Goal: Complete application form: Complete application form

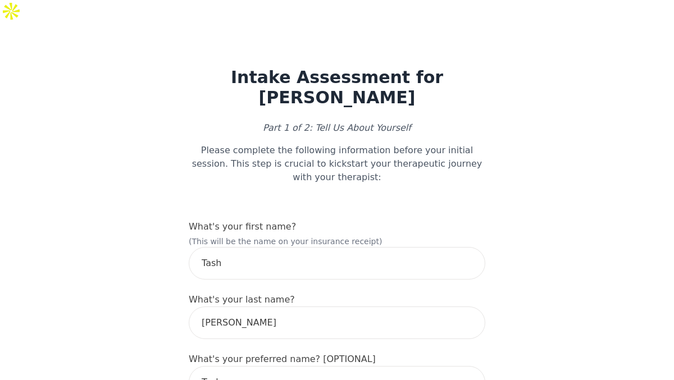
select select "[DEMOGRAPHIC_DATA]"
select select "he/him"
select select "Single"
select select "Bachelor degree"
select select "Other"
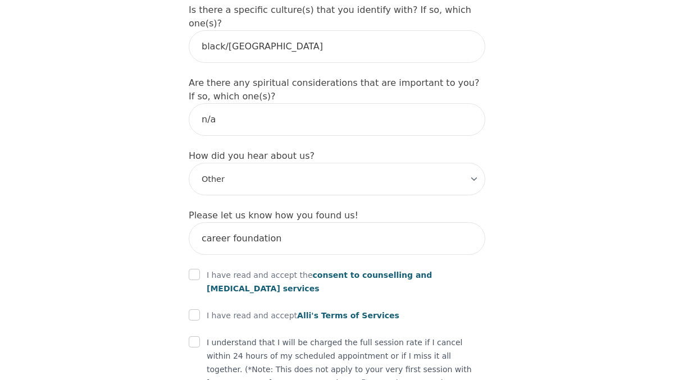
scroll to position [1388, 0]
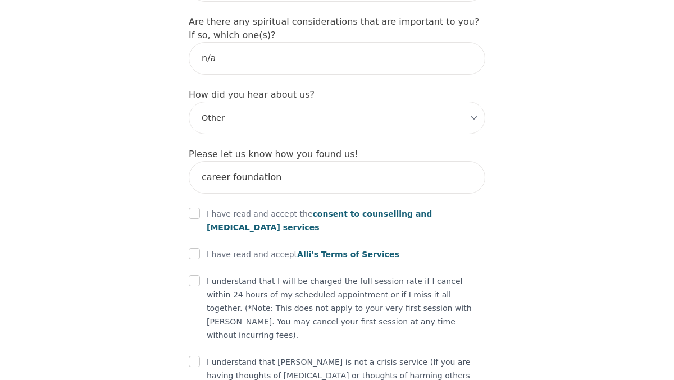
click at [192, 208] on input "checkbox" at bounding box center [194, 213] width 11 height 11
checkbox input "true"
click at [190, 248] on input "checkbox" at bounding box center [194, 253] width 11 height 11
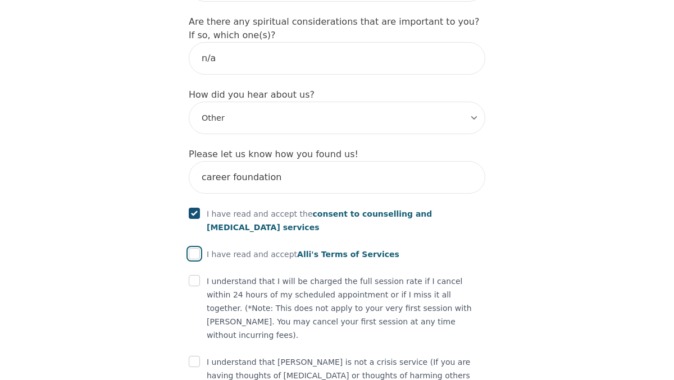
checkbox input "true"
click at [195, 275] on div "I understand that I will be charged the full session rate if I cancel within 24…" at bounding box center [337, 308] width 297 height 67
click at [193, 275] on input "checkbox" at bounding box center [194, 280] width 11 height 11
checkbox input "true"
click at [198, 356] on input "checkbox" at bounding box center [194, 361] width 11 height 11
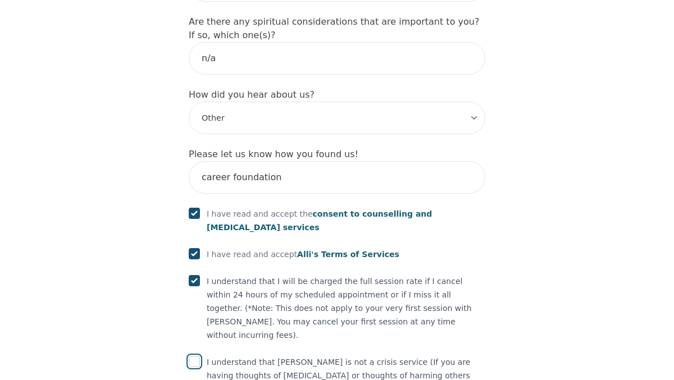
checkbox input "true"
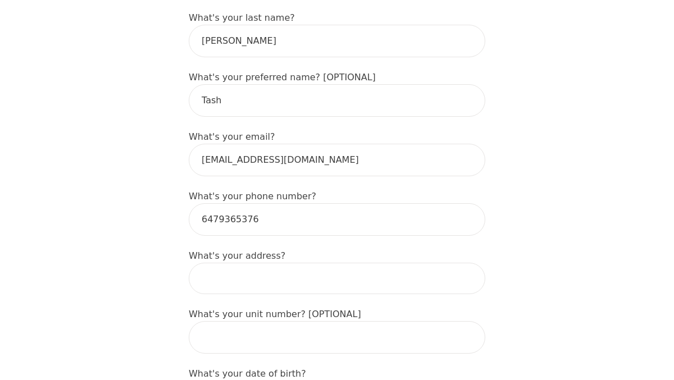
scroll to position [315, 0]
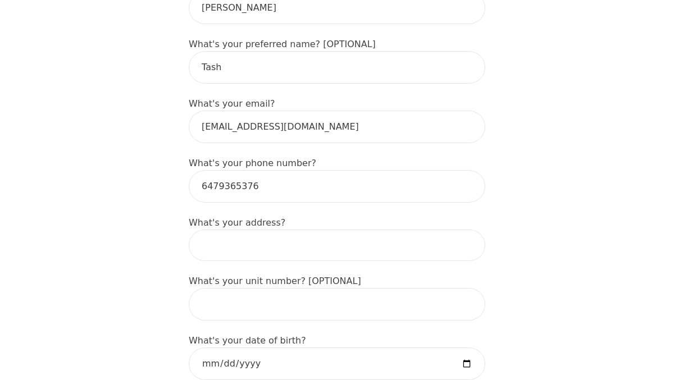
click at [326, 230] on input at bounding box center [337, 245] width 297 height 31
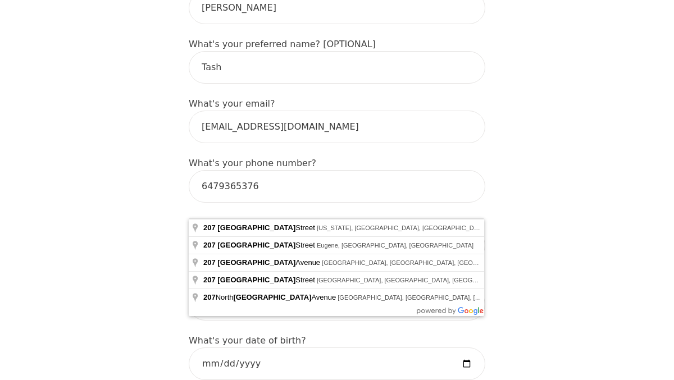
click at [378, 230] on input "207 [GEOGRAPHIC_DATA]" at bounding box center [337, 245] width 297 height 31
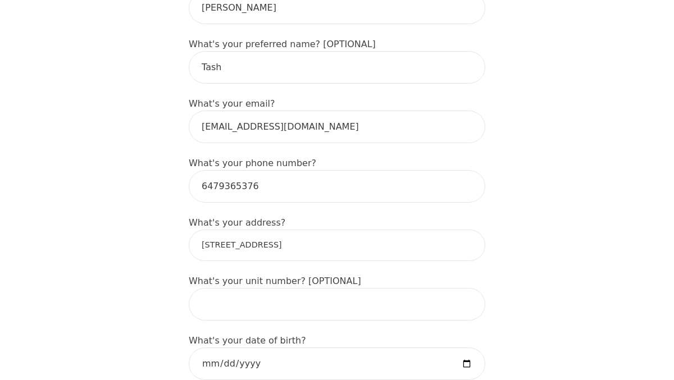
click at [281, 230] on input "[STREET_ADDRESS]" at bounding box center [337, 245] width 297 height 31
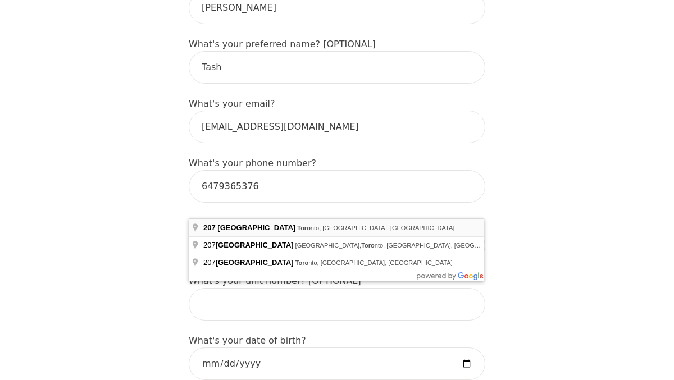
type input "[STREET_ADDRESS]"
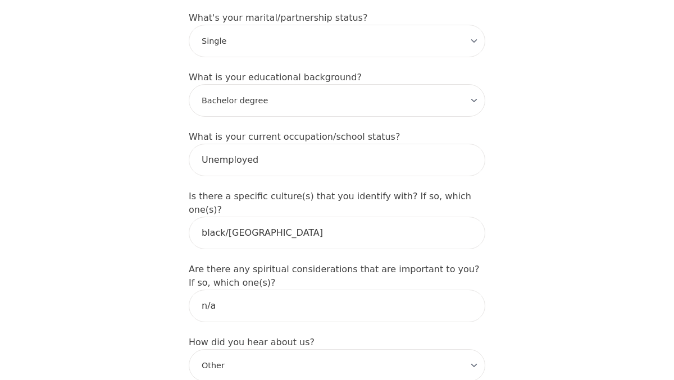
scroll to position [1431, 0]
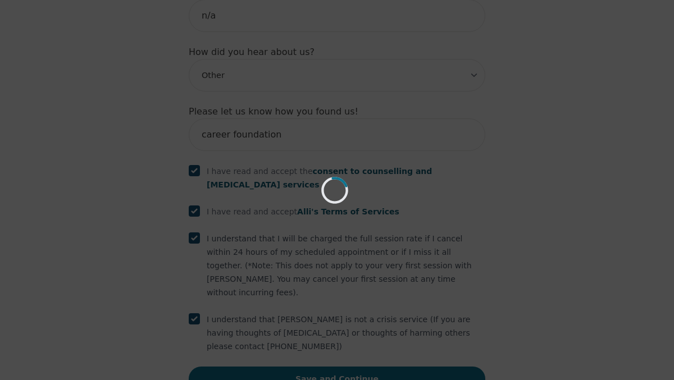
scroll to position [1388, 0]
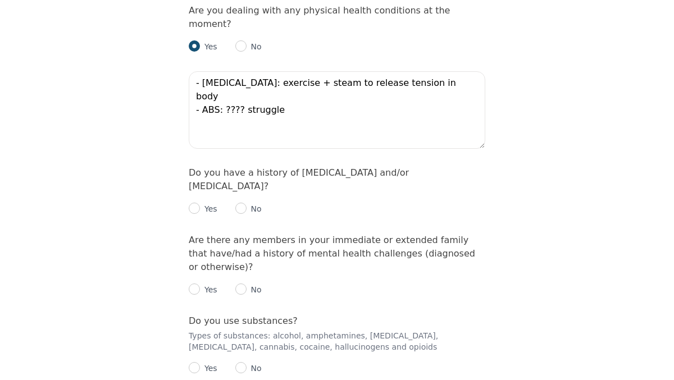
scroll to position [2078, 0]
